Goal: Find specific page/section: Find specific page/section

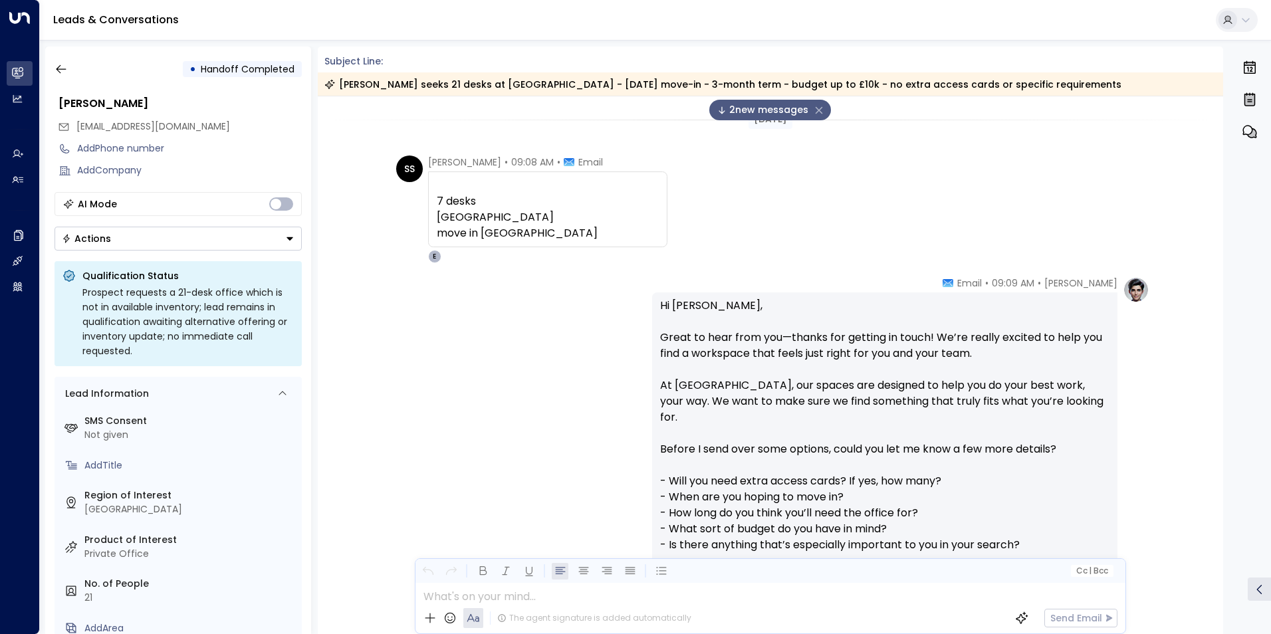
scroll to position [711, 0]
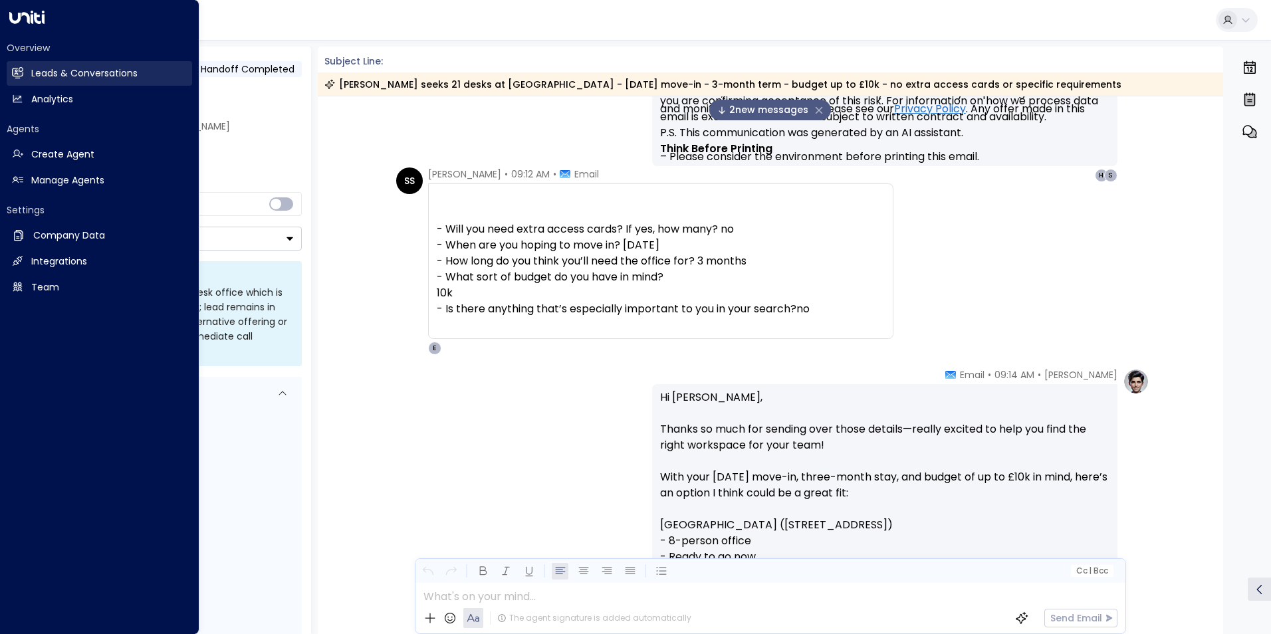
click at [68, 74] on h2 "Leads & Conversations" at bounding box center [84, 73] width 106 height 14
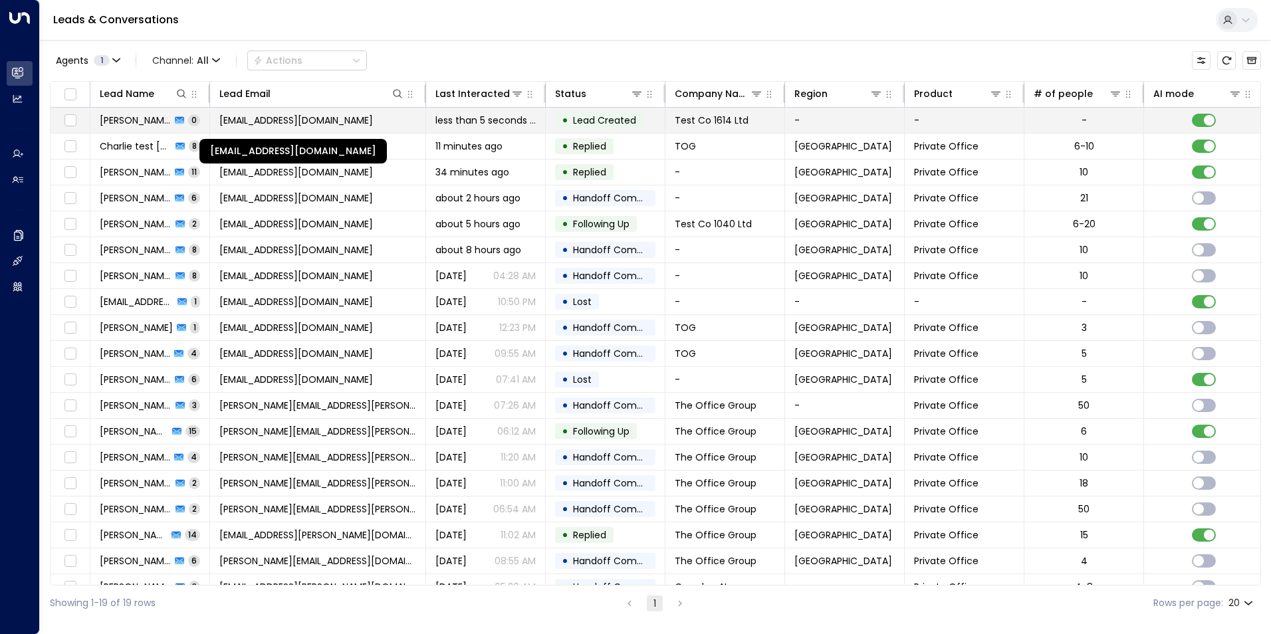
click at [362, 122] on span "[EMAIL_ADDRESS][DOMAIN_NAME]" at bounding box center [296, 120] width 154 height 13
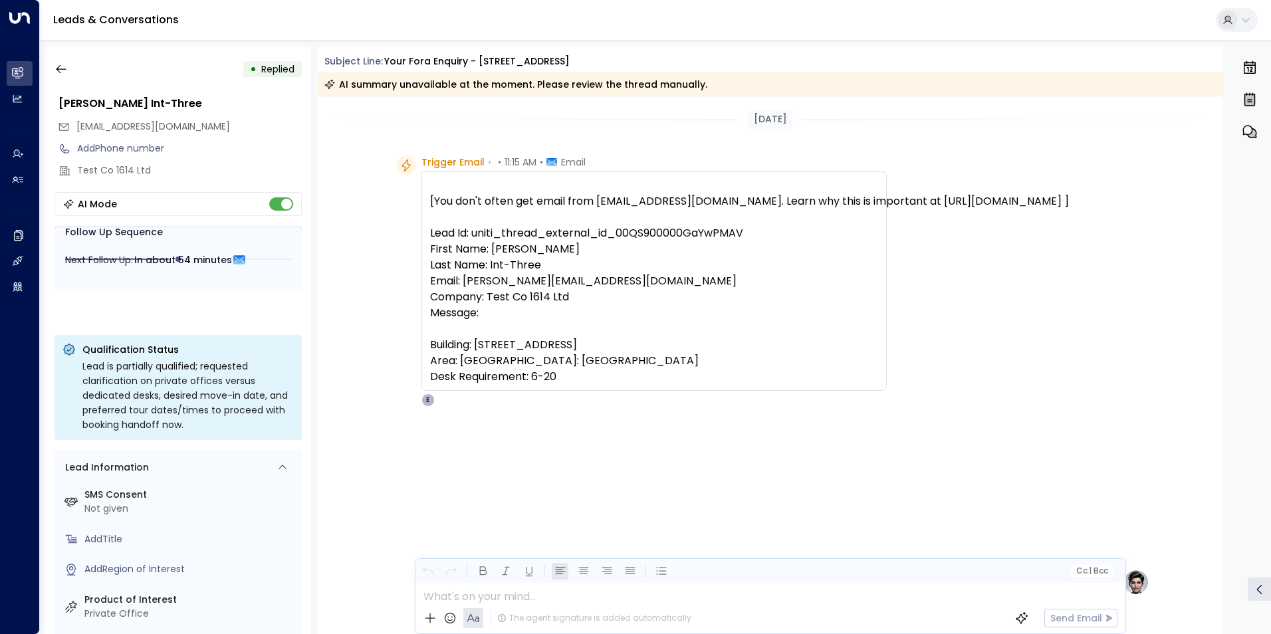
scroll to position [571, 0]
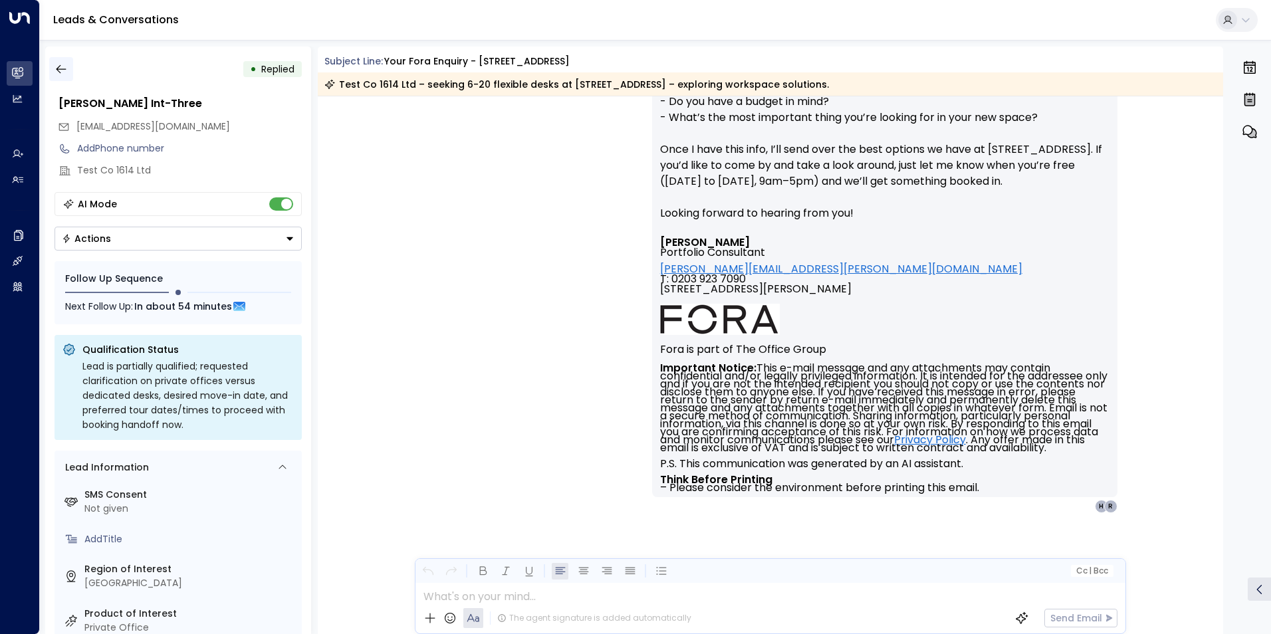
click at [55, 59] on button "button" at bounding box center [61, 69] width 24 height 24
